Goal: Information Seeking & Learning: Learn about a topic

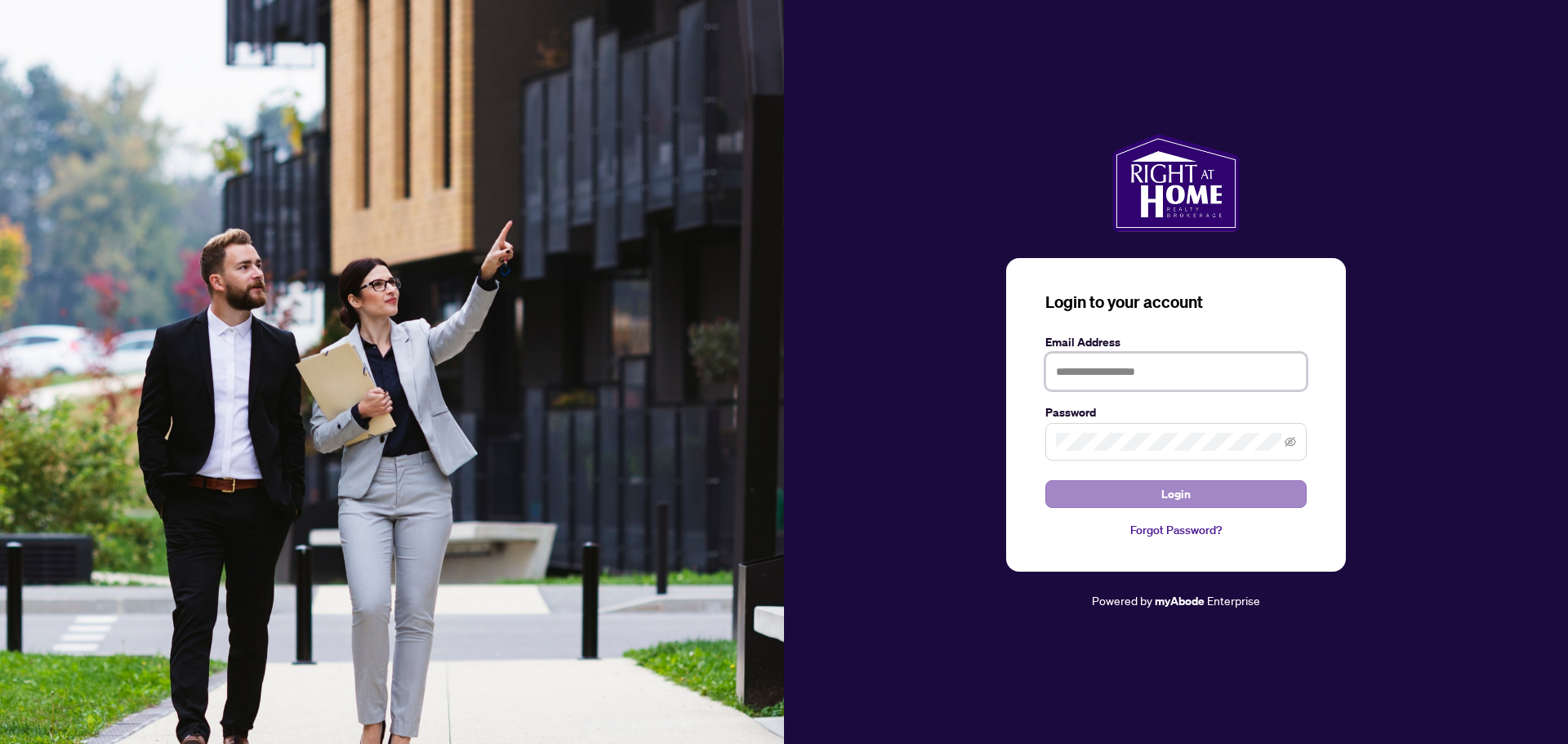
type input "**********"
click at [1087, 486] on button "Login" at bounding box center [1176, 494] width 261 height 28
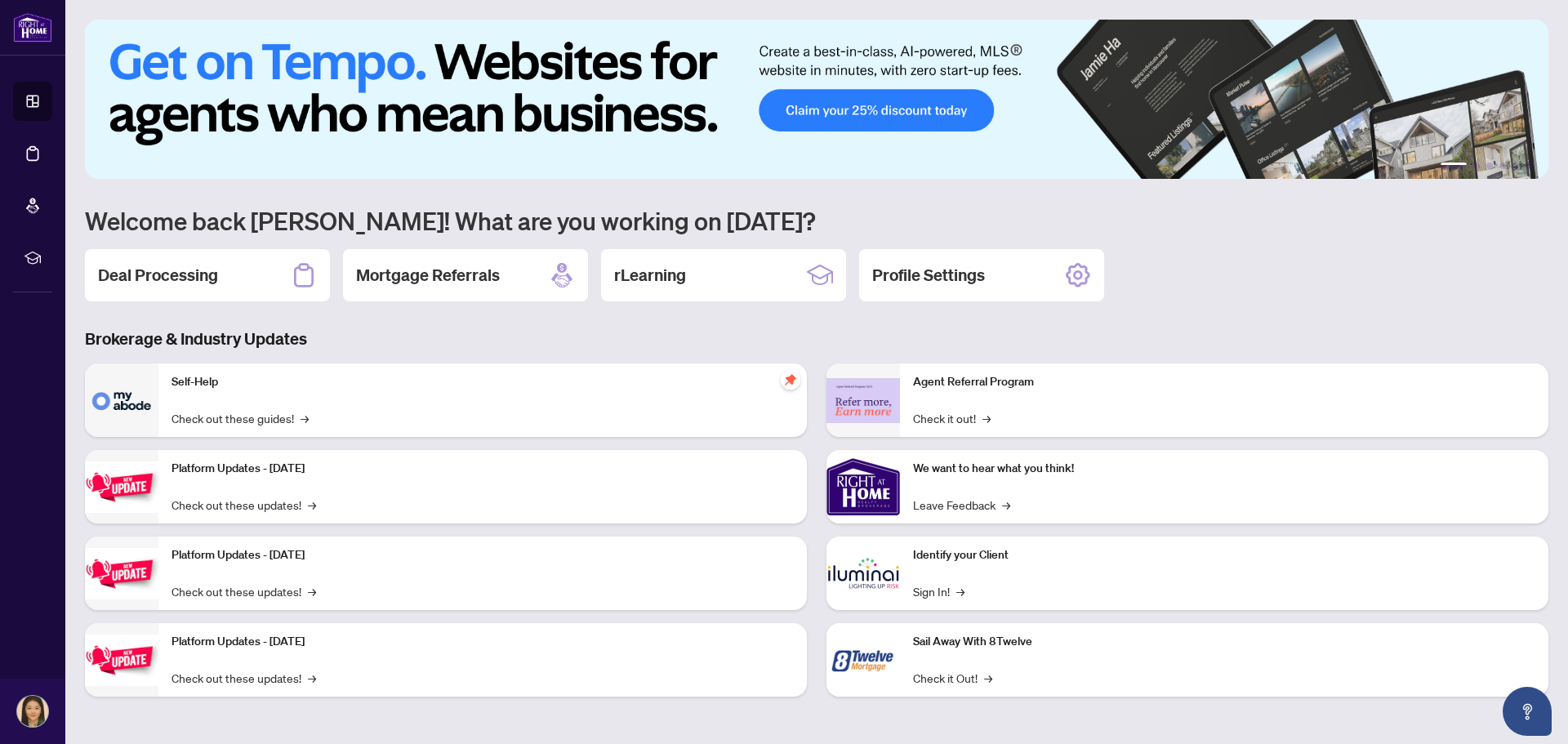
click at [874, 504] on img at bounding box center [863, 487] width 74 height 74
click at [947, 510] on link "Leave Feedback →" at bounding box center [962, 504] width 97 height 18
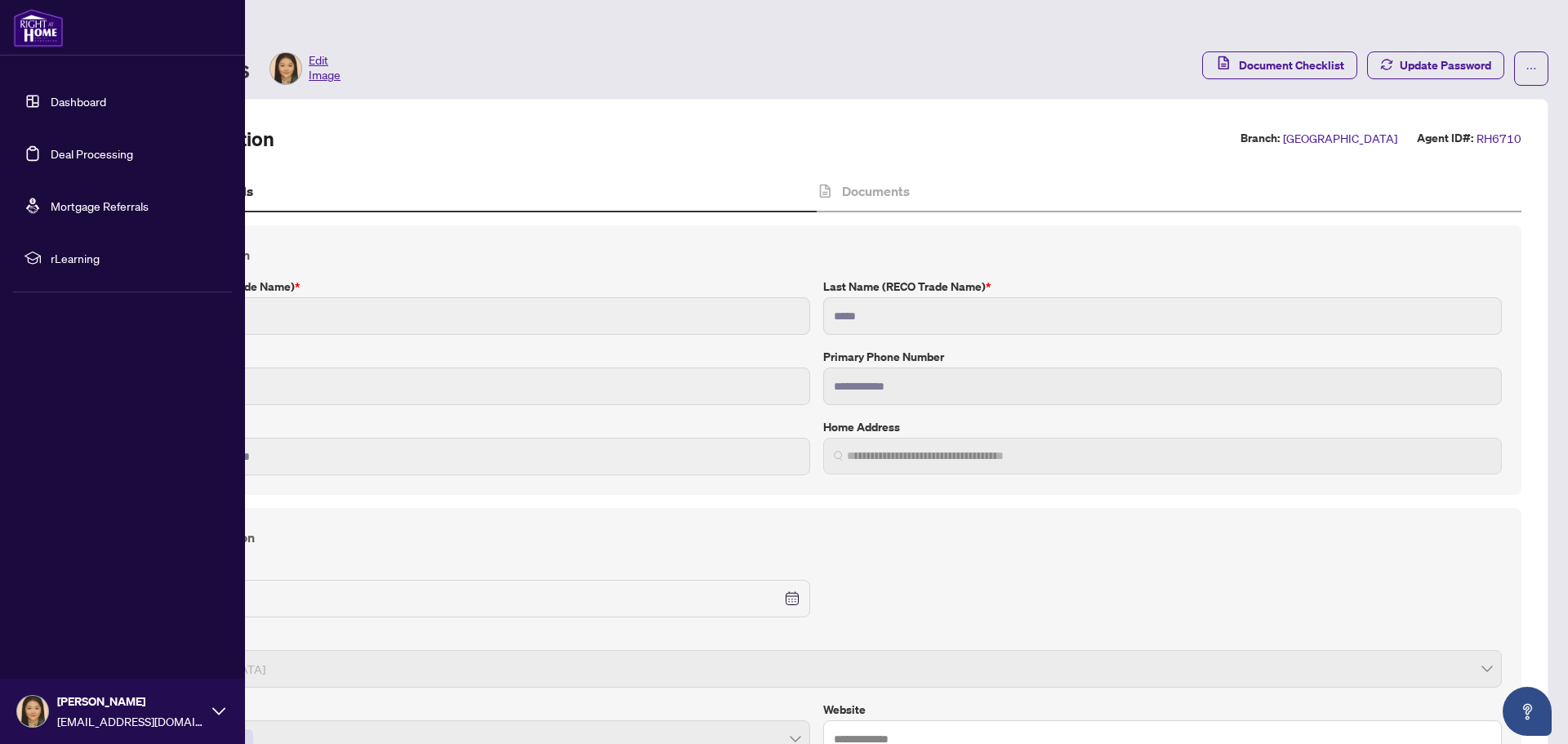
click at [51, 97] on link "Dashboard" at bounding box center [78, 101] width 55 height 15
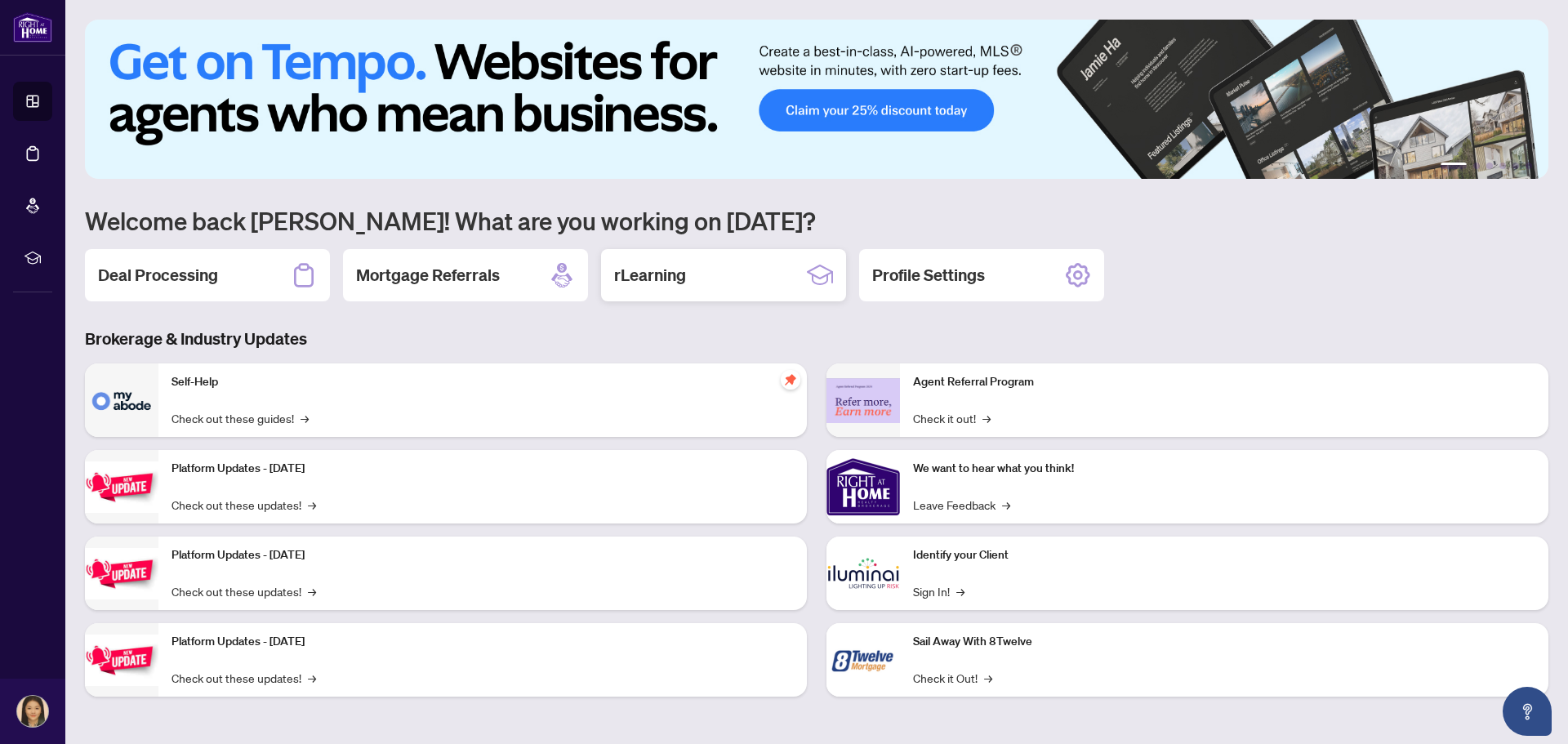
click at [672, 277] on h2 "rLearning" at bounding box center [650, 275] width 72 height 22
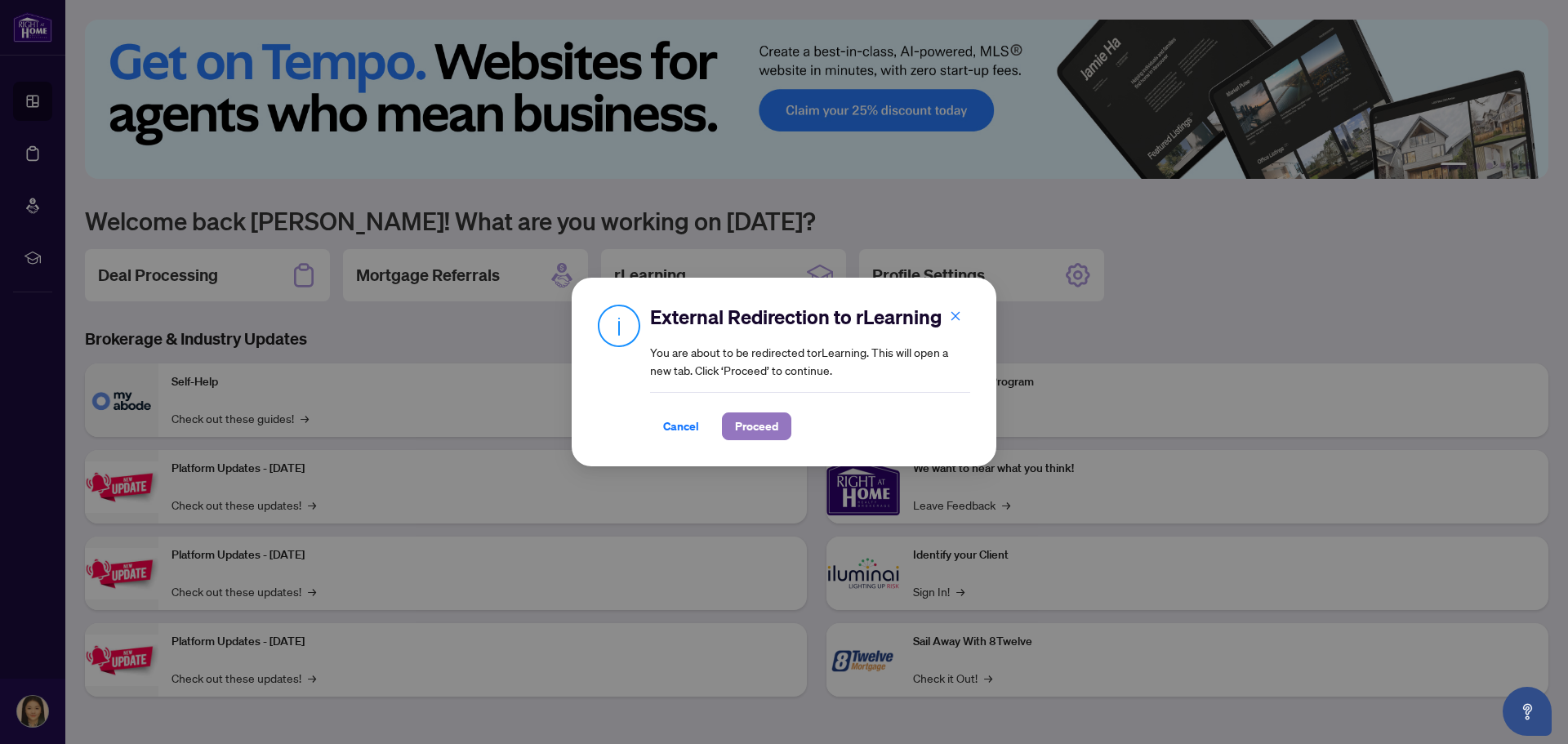
click at [767, 427] on span "Proceed" at bounding box center [756, 427] width 43 height 26
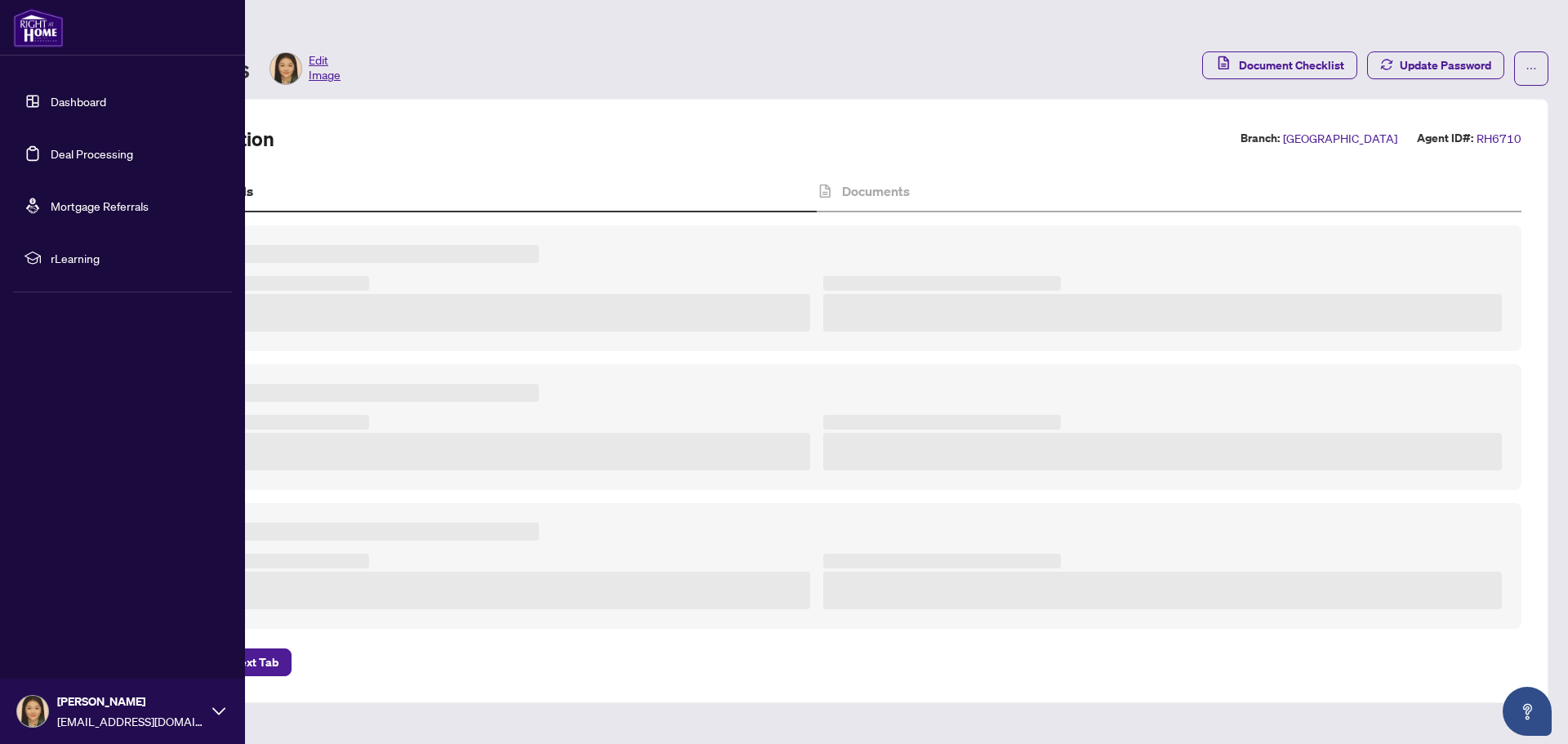
click at [51, 94] on link "Dashboard" at bounding box center [78, 101] width 55 height 15
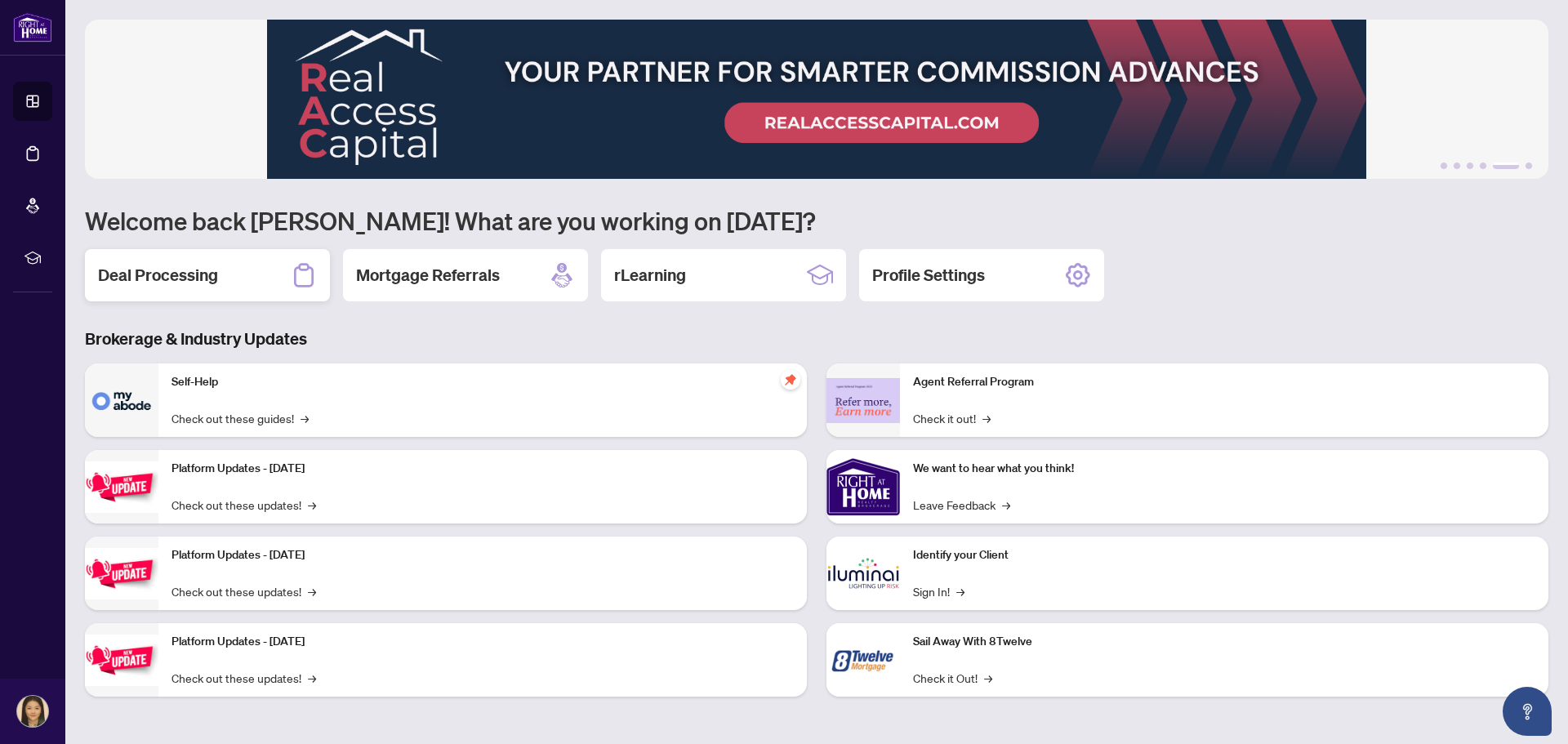
click at [159, 278] on h2 "Deal Processing" at bounding box center [158, 275] width 120 height 22
